Goal: Information Seeking & Learning: Learn about a topic

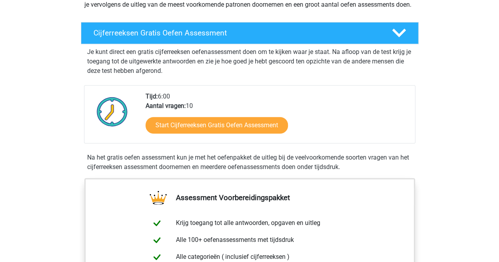
scroll to position [118, 0]
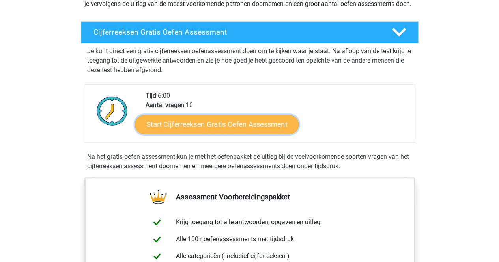
click at [253, 134] on link "Start Cijferreeksen Gratis Oefen Assessment" at bounding box center [217, 124] width 164 height 19
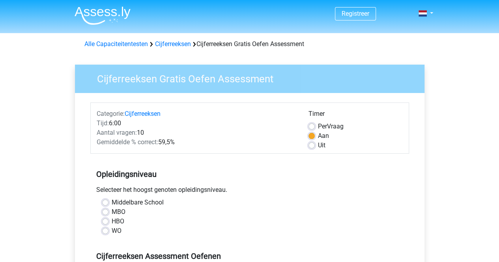
scroll to position [39, 0]
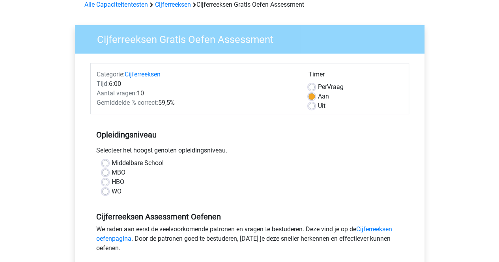
click at [112, 191] on label "WO" at bounding box center [117, 191] width 10 height 9
click at [106, 191] on input "WO" at bounding box center [105, 191] width 6 height 8
radio input "true"
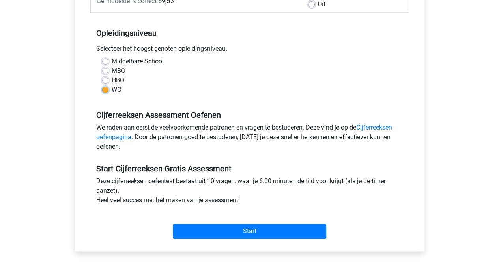
scroll to position [158, 0]
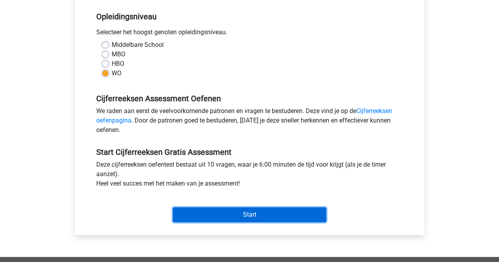
click at [225, 213] on input "Start" at bounding box center [249, 215] width 153 height 15
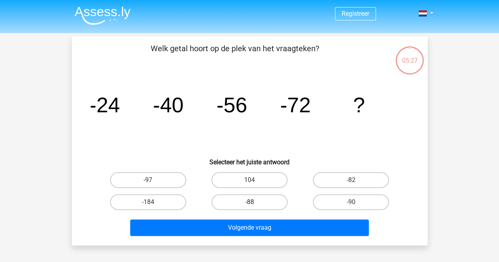
click at [265, 207] on label "-88" at bounding box center [249, 203] width 76 height 16
click at [254, 207] on input "-88" at bounding box center [251, 204] width 5 height 5
radio input "true"
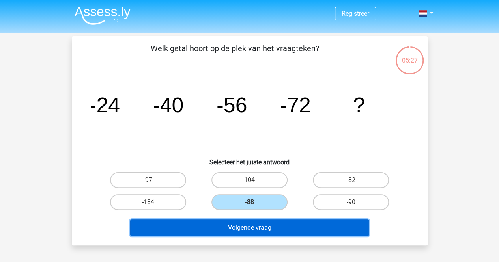
click at [271, 227] on button "Volgende vraag" at bounding box center [249, 228] width 239 height 17
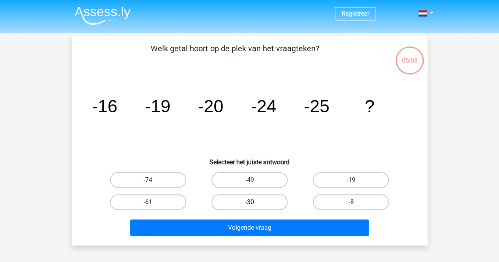
click at [265, 205] on label "-30" at bounding box center [249, 203] width 76 height 16
click at [254, 205] on input "-30" at bounding box center [251, 204] width 5 height 5
radio input "true"
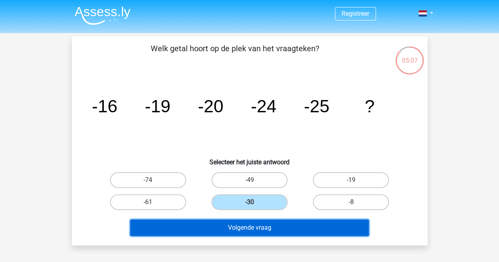
click at [269, 225] on button "Volgende vraag" at bounding box center [249, 228] width 239 height 17
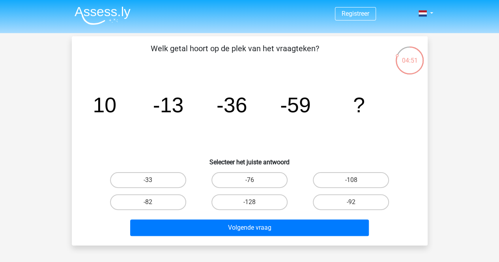
click at [148, 202] on input "-82" at bounding box center [150, 204] width 5 height 5
radio input "true"
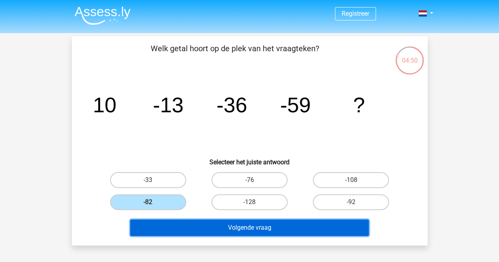
click at [225, 221] on button "Volgende vraag" at bounding box center [249, 228] width 239 height 17
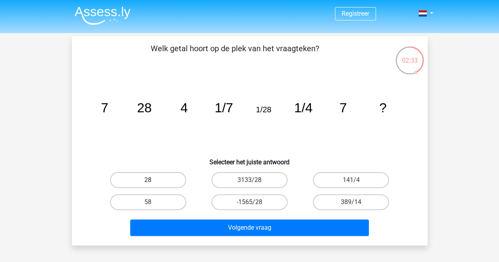
click at [144, 182] on label "28" at bounding box center [148, 180] width 76 height 16
click at [148, 182] on input "28" at bounding box center [150, 182] width 5 height 5
radio input "true"
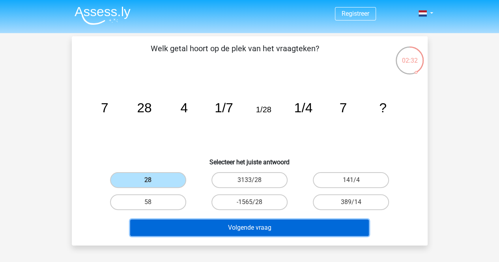
click at [213, 227] on button "Volgende vraag" at bounding box center [249, 228] width 239 height 17
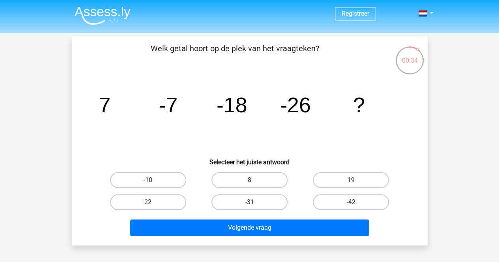
click at [347, 200] on label "-42" at bounding box center [351, 203] width 76 height 16
click at [351, 202] on input "-42" at bounding box center [353, 204] width 5 height 5
radio input "true"
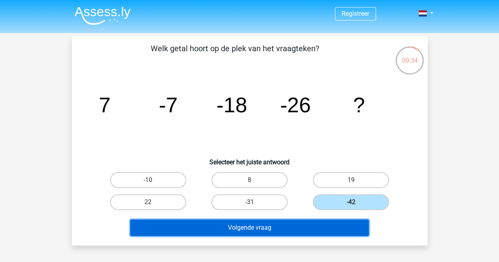
click at [301, 224] on button "Volgende vraag" at bounding box center [249, 228] width 239 height 17
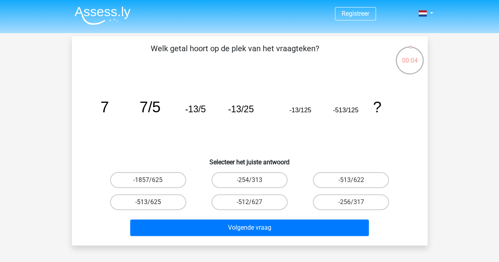
click at [156, 202] on label "-513/625" at bounding box center [148, 203] width 76 height 16
click at [153, 202] on input "-513/625" at bounding box center [150, 204] width 5 height 5
radio input "true"
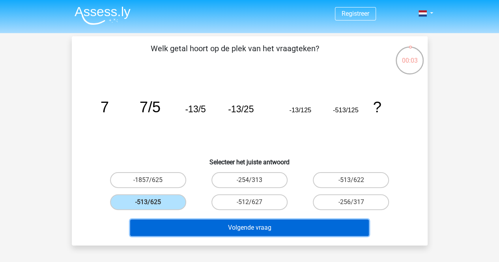
click at [211, 230] on button "Volgende vraag" at bounding box center [249, 228] width 239 height 17
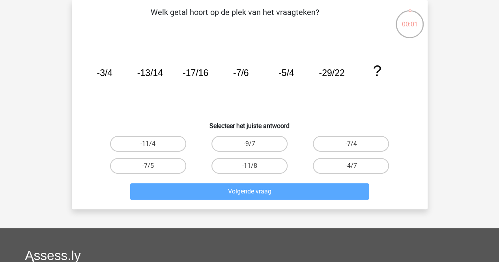
scroll to position [7, 0]
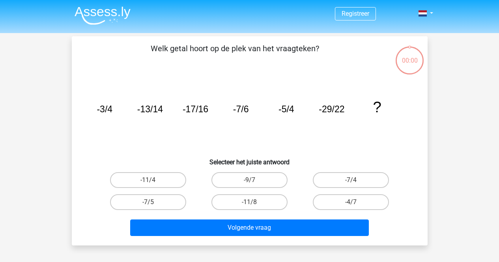
scroll to position [7, 0]
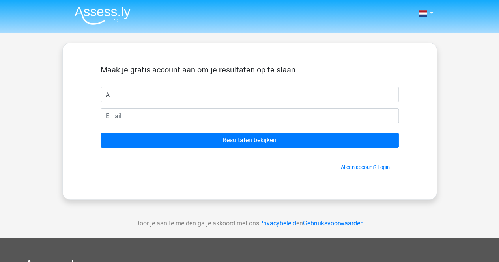
type input "A"
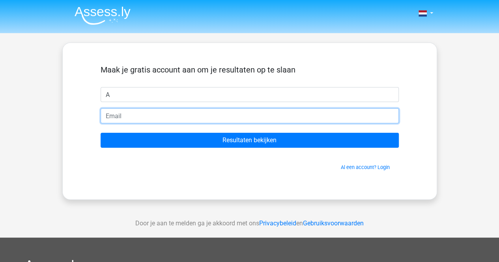
click at [231, 110] on input "email" at bounding box center [250, 115] width 298 height 15
type input "[EMAIL_ADDRESS][DOMAIN_NAME]"
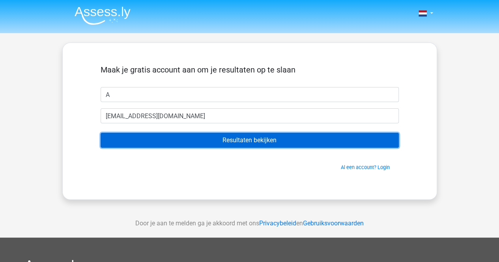
click at [194, 140] on input "Resultaten bekijken" at bounding box center [250, 140] width 298 height 15
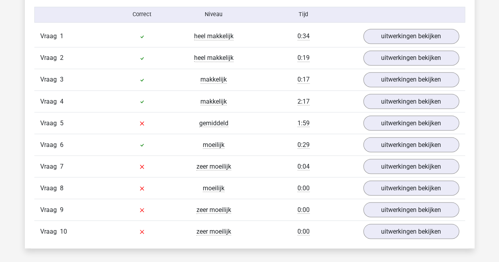
scroll to position [655, 0]
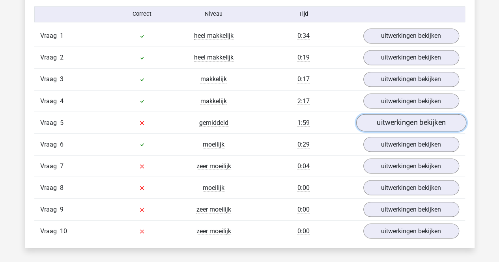
click at [385, 123] on link "uitwerkingen bekijken" at bounding box center [411, 122] width 110 height 17
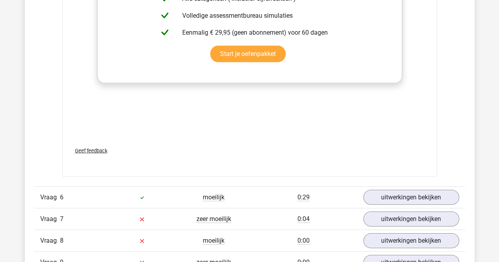
scroll to position [1240, 0]
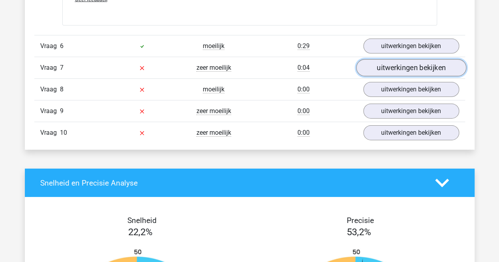
click at [402, 67] on link "uitwerkingen bekijken" at bounding box center [411, 68] width 110 height 17
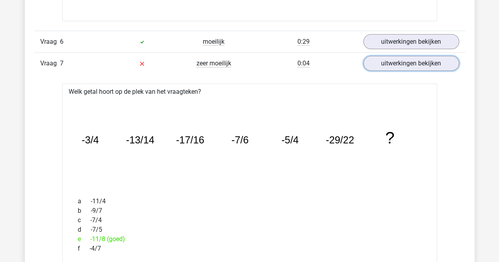
scroll to position [1116, 0]
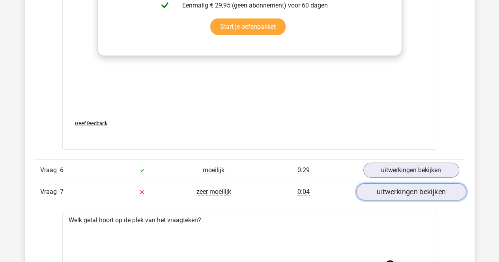
click at [395, 184] on link "uitwerkingen bekijken" at bounding box center [411, 192] width 110 height 17
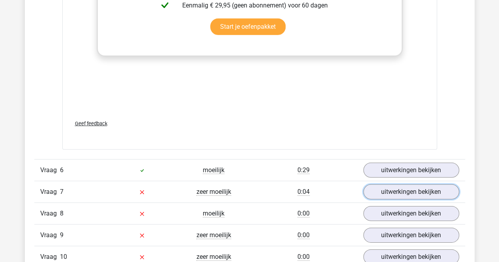
scroll to position [1204, 0]
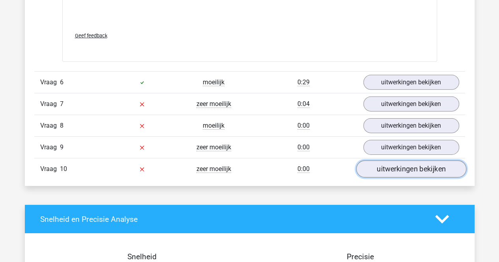
click at [409, 165] on link "uitwerkingen bekijken" at bounding box center [411, 169] width 110 height 17
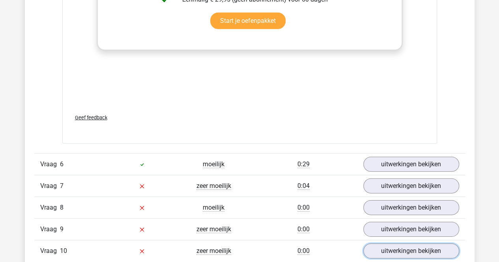
scroll to position [989, 0]
